Goal: Information Seeking & Learning: Learn about a topic

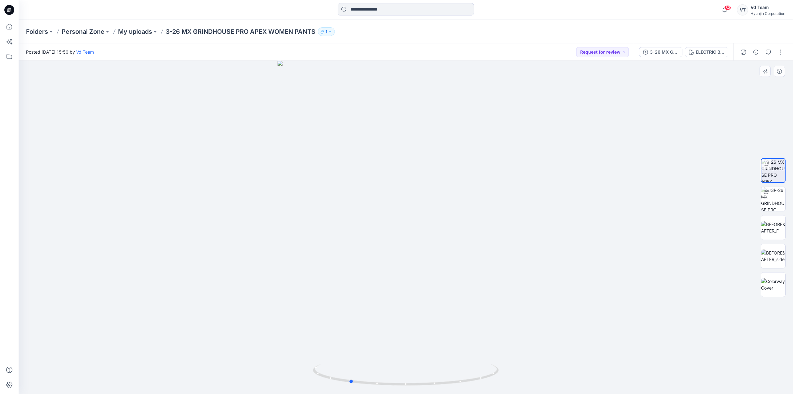
drag, startPoint x: 433, startPoint y: 380, endPoint x: 563, endPoint y: 377, distance: 129.8
click at [531, 335] on div at bounding box center [406, 227] width 774 height 333
drag, startPoint x: 444, startPoint y: 186, endPoint x: 450, endPoint y: 248, distance: 62.6
click at [447, 264] on img at bounding box center [406, 199] width 392 height 387
drag, startPoint x: 456, startPoint y: 212, endPoint x: 456, endPoint y: 250, distance: 38.4
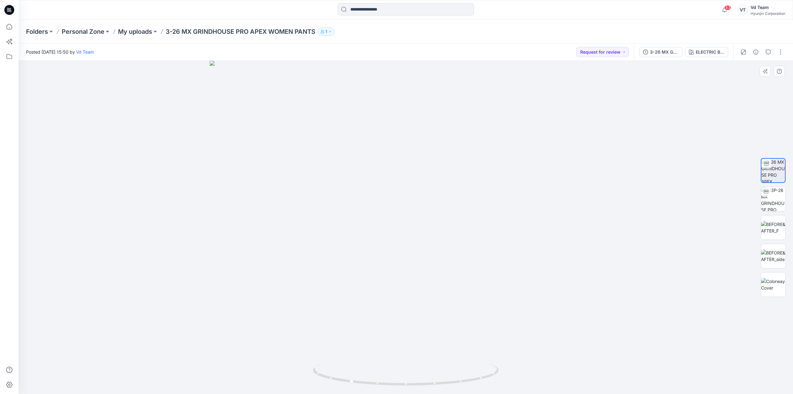
click at [456, 250] on img at bounding box center [406, 227] width 392 height 333
drag, startPoint x: 465, startPoint y: 379, endPoint x: 428, endPoint y: 390, distance: 38.7
click at [428, 335] on div at bounding box center [406, 378] width 186 height 31
click at [531, 54] on icon "button" at bounding box center [755, 52] width 5 height 5
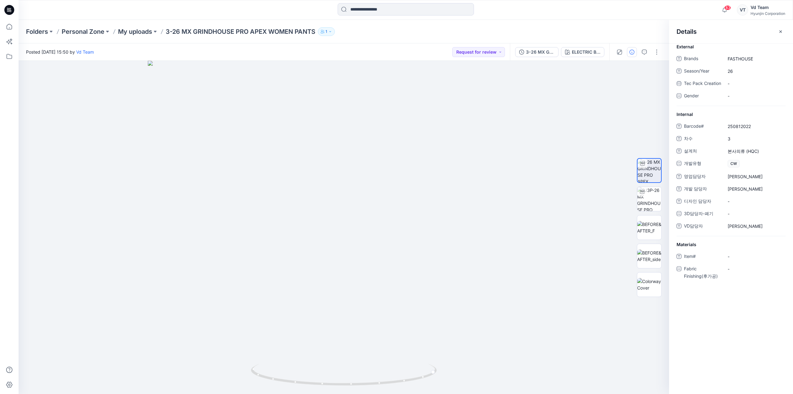
click at [531, 52] on div "External Brands FASTHOUSE Season/Year 26 Tec Pack Creation - Gender -" at bounding box center [731, 74] width 124 height 63
click at [531, 32] on button "button" at bounding box center [781, 32] width 10 height 10
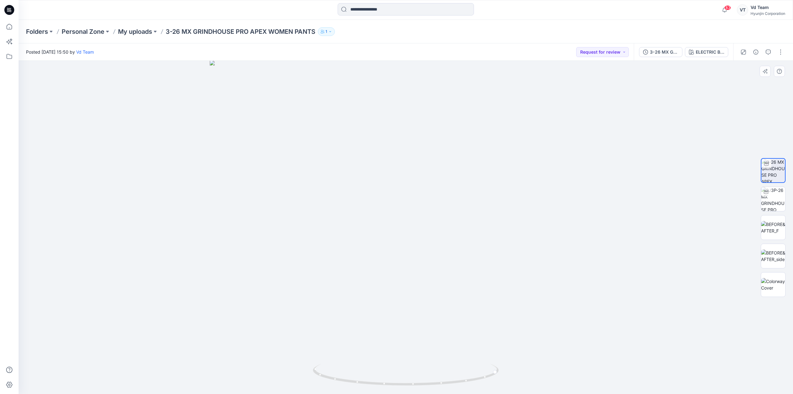
drag, startPoint x: 596, startPoint y: 220, endPoint x: 557, endPoint y: 223, distance: 39.4
click at [531, 223] on img at bounding box center [406, 226] width 392 height 333
drag, startPoint x: 469, startPoint y: 315, endPoint x: 434, endPoint y: 352, distance: 51.7
click at [433, 325] on img at bounding box center [406, 227] width 392 height 333
drag, startPoint x: 429, startPoint y: 375, endPoint x: 369, endPoint y: 380, distance: 59.3
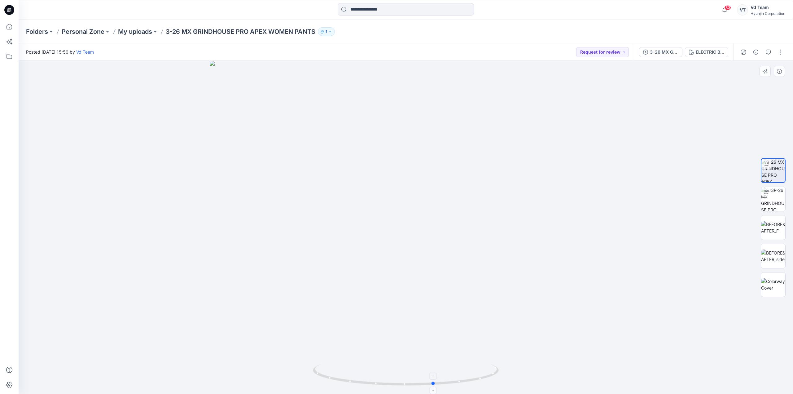
click at [369, 335] on icon at bounding box center [406, 375] width 187 height 23
drag, startPoint x: 405, startPoint y: 312, endPoint x: 459, endPoint y: 317, distance: 54.1
click at [459, 317] on img at bounding box center [406, 227] width 392 height 333
drag, startPoint x: 412, startPoint y: 386, endPoint x: 451, endPoint y: 387, distance: 39.0
click at [451, 335] on icon at bounding box center [406, 375] width 187 height 23
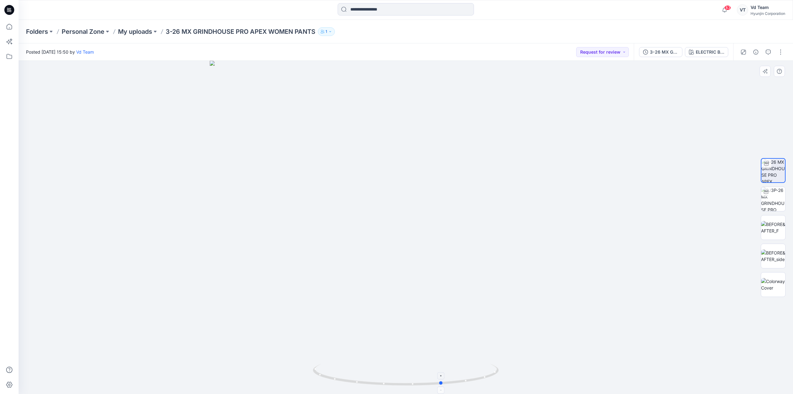
drag, startPoint x: 486, startPoint y: 378, endPoint x: 455, endPoint y: 377, distance: 31.0
click at [455, 335] on icon at bounding box center [406, 375] width 187 height 23
drag, startPoint x: 463, startPoint y: 363, endPoint x: 423, endPoint y: 371, distance: 40.8
click at [423, 335] on div at bounding box center [406, 227] width 774 height 333
